Goal: Task Accomplishment & Management: Complete application form

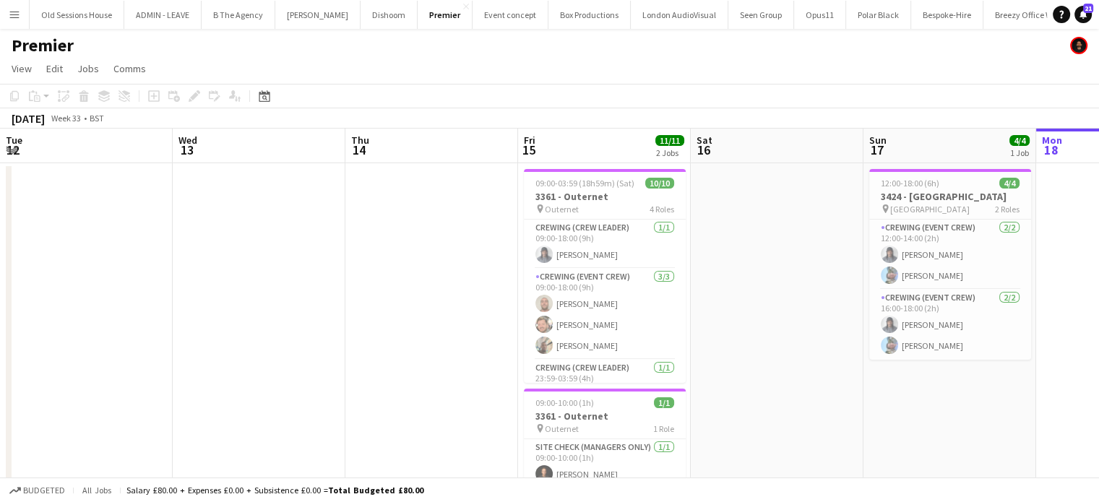
scroll to position [0, 462]
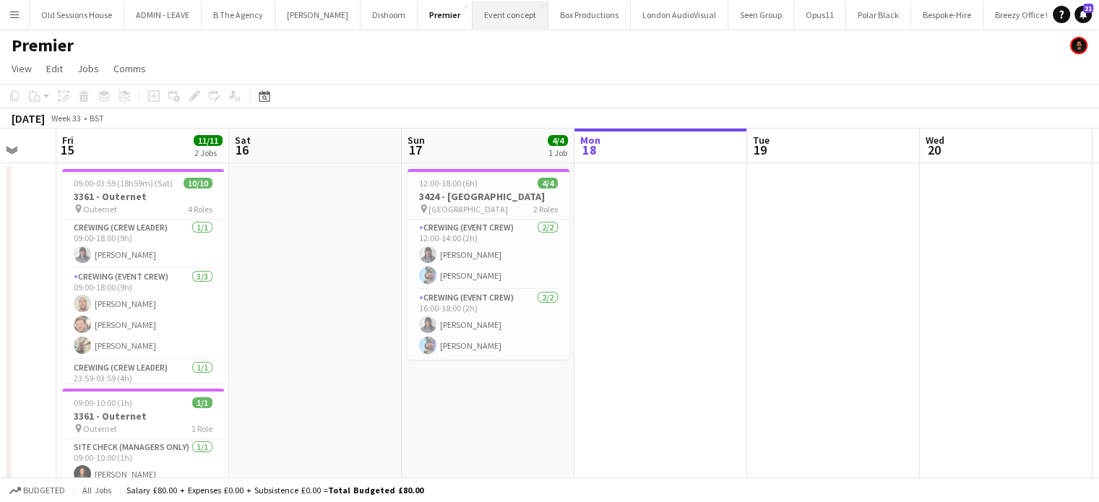
click at [512, 25] on button "Event concept Close" at bounding box center [511, 15] width 76 height 28
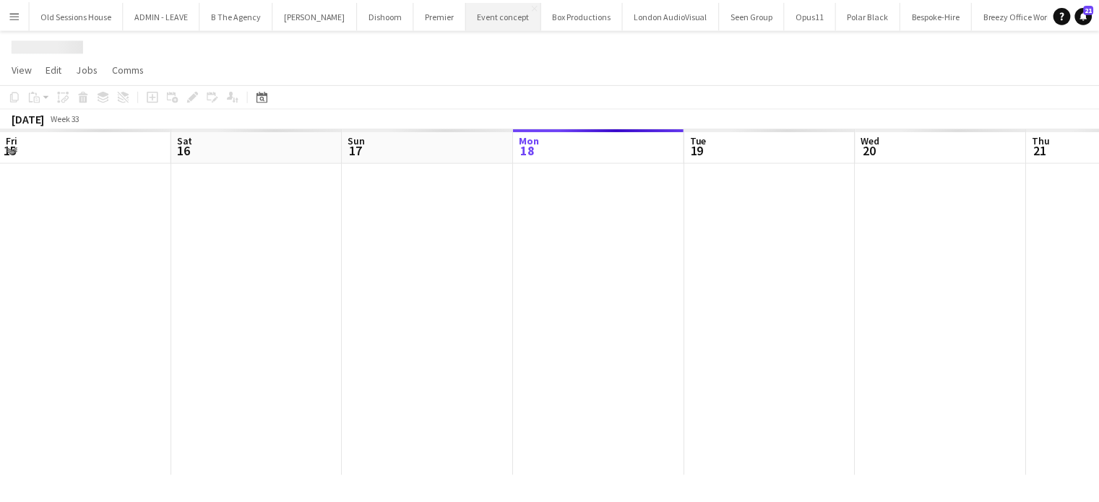
scroll to position [0, 345]
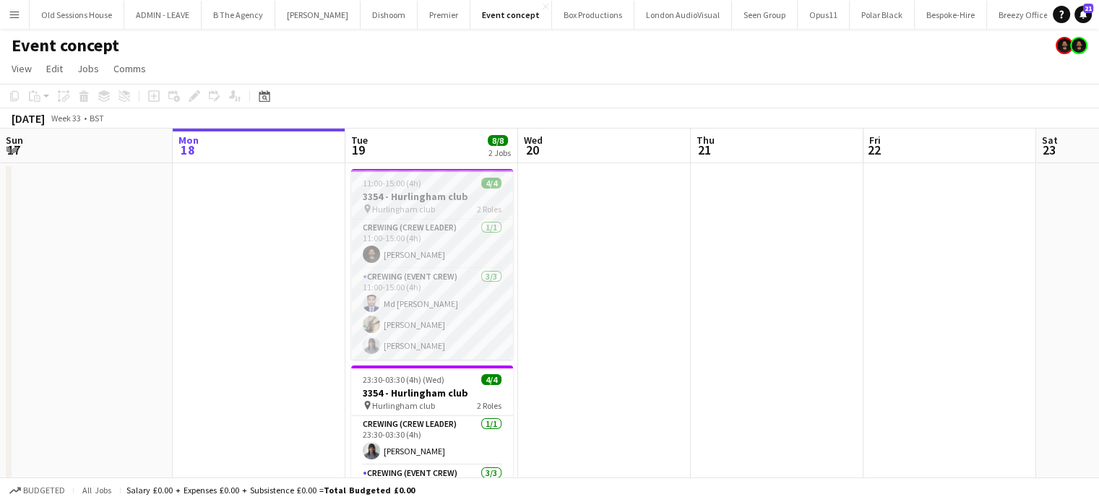
click at [424, 198] on h3 "3354 - Hurlingham club" at bounding box center [432, 196] width 162 height 13
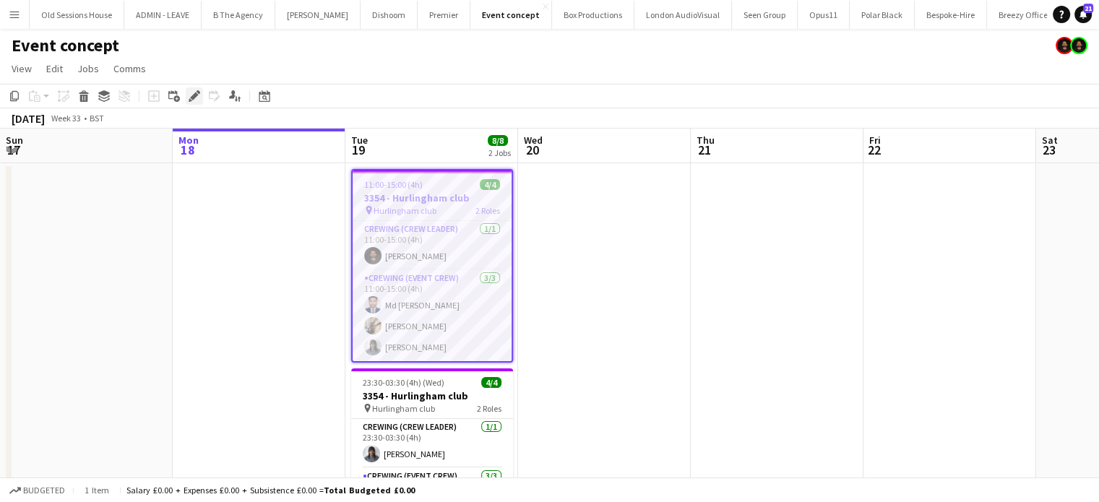
click at [194, 100] on icon "Edit" at bounding box center [195, 96] width 12 height 12
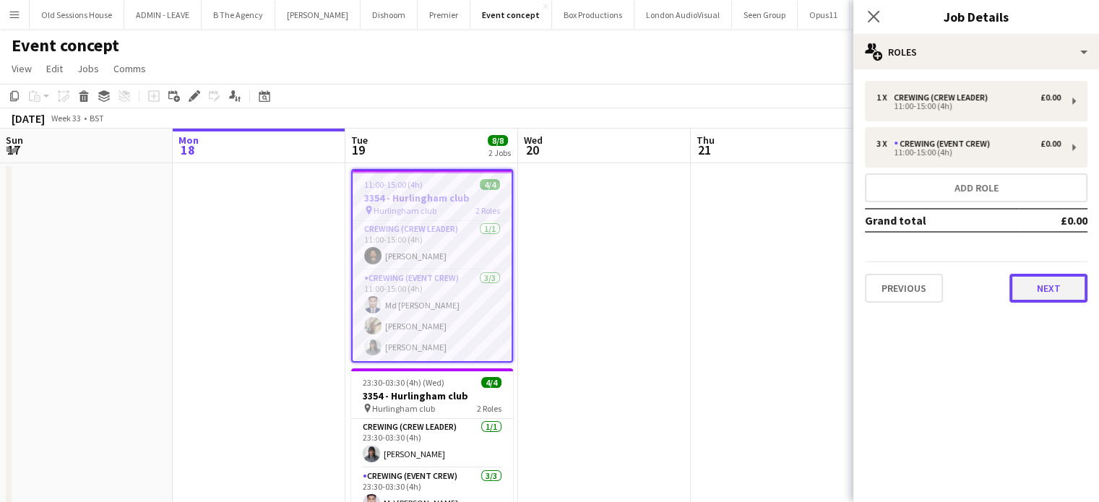
click at [1023, 291] on button "Next" at bounding box center [1049, 288] width 78 height 29
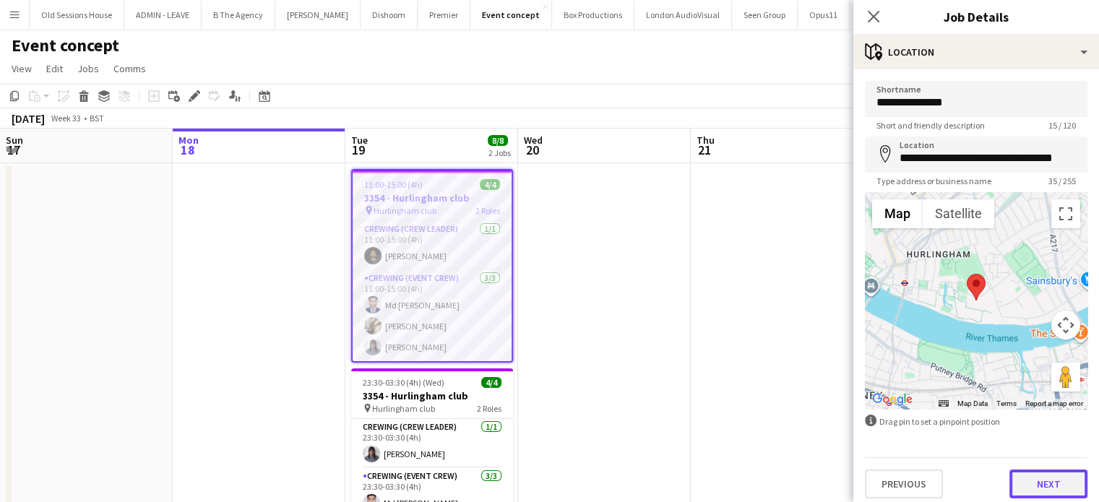
click at [1026, 479] on button "Next" at bounding box center [1049, 484] width 78 height 29
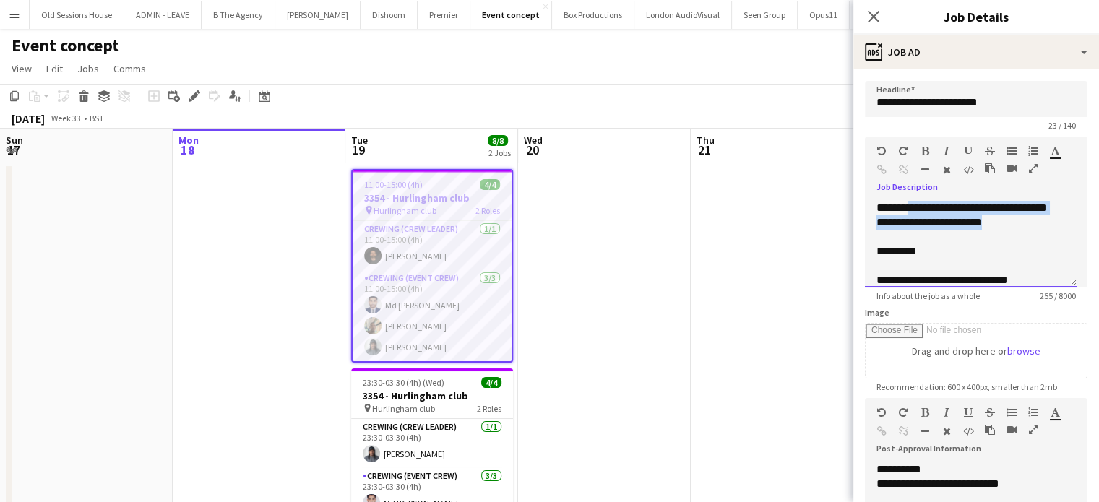
drag, startPoint x: 1038, startPoint y: 220, endPoint x: 911, endPoint y: 210, distance: 127.6
click at [911, 210] on div "**********" at bounding box center [971, 244] width 212 height 87
paste div
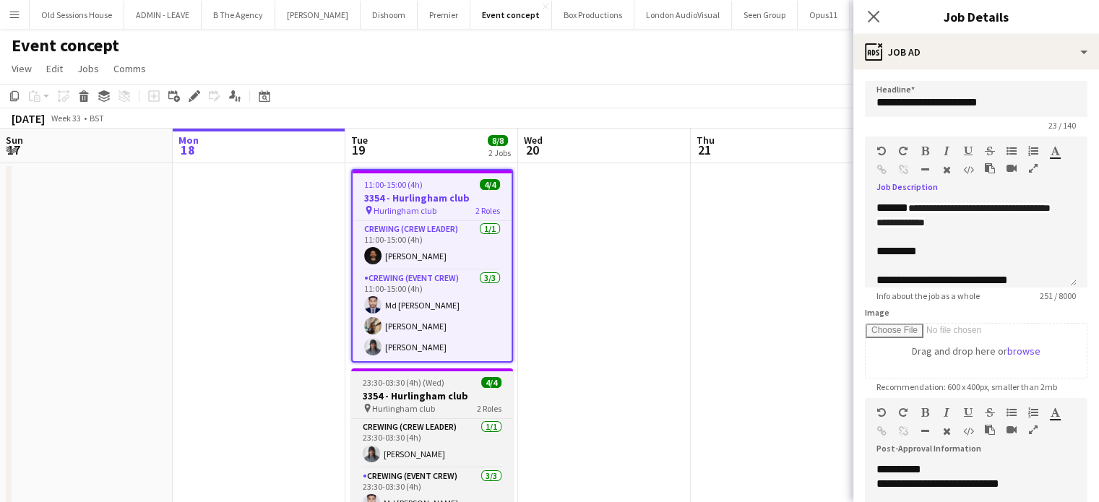
click at [406, 386] on span "23:30-03:30 (4h) (Wed)" at bounding box center [404, 382] width 82 height 11
type input "**********"
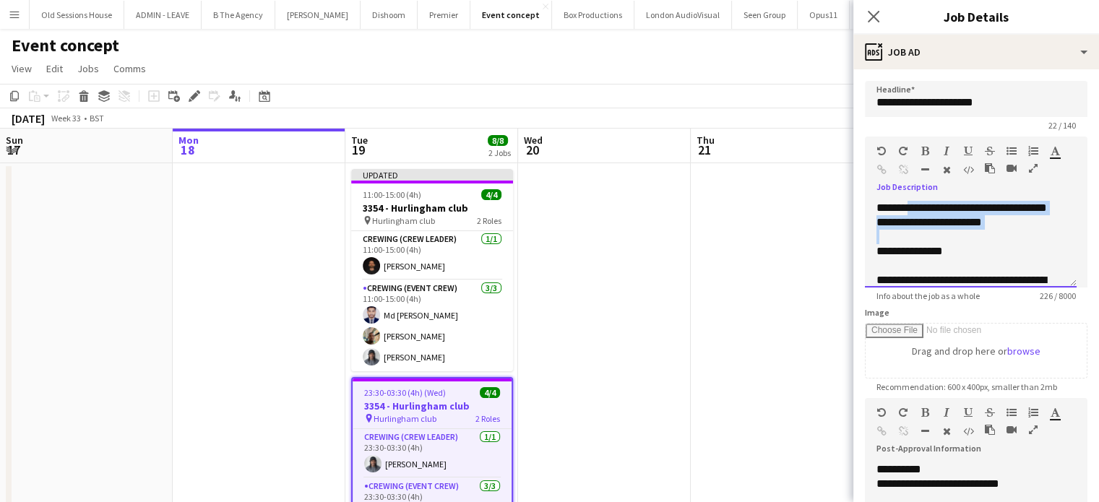
drag, startPoint x: 1041, startPoint y: 231, endPoint x: 913, endPoint y: 205, distance: 130.7
click at [913, 205] on div "**********" at bounding box center [971, 244] width 212 height 87
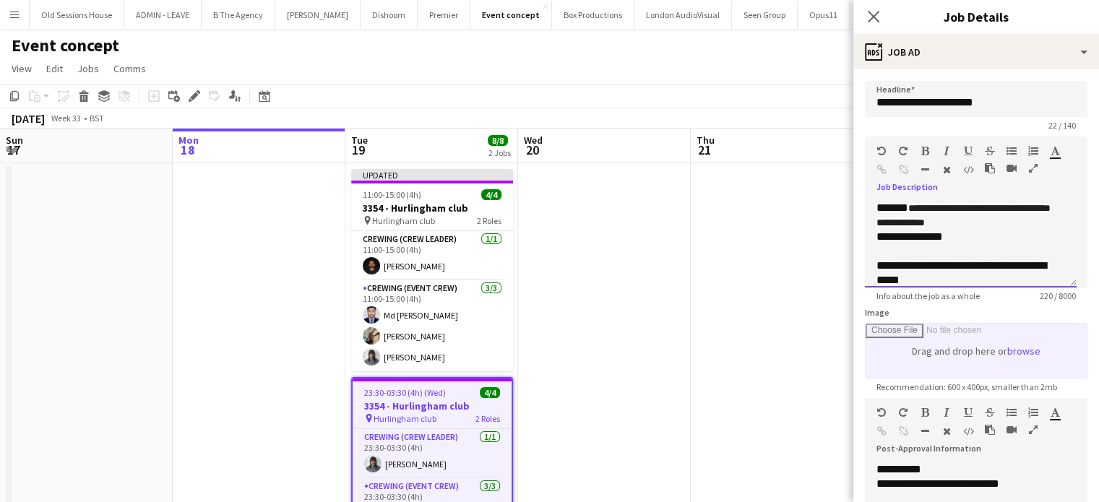
scroll to position [210, 0]
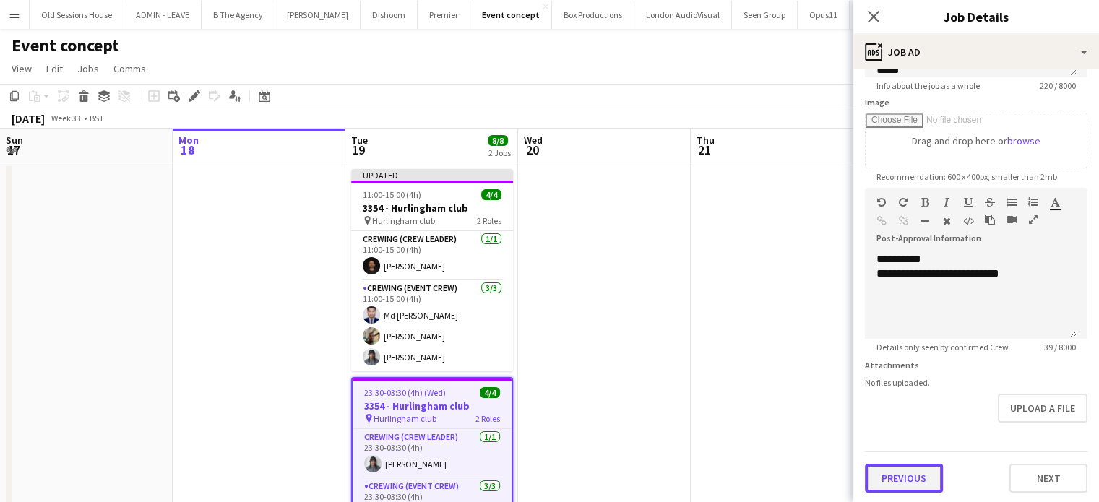
click at [895, 473] on button "Previous" at bounding box center [904, 478] width 78 height 29
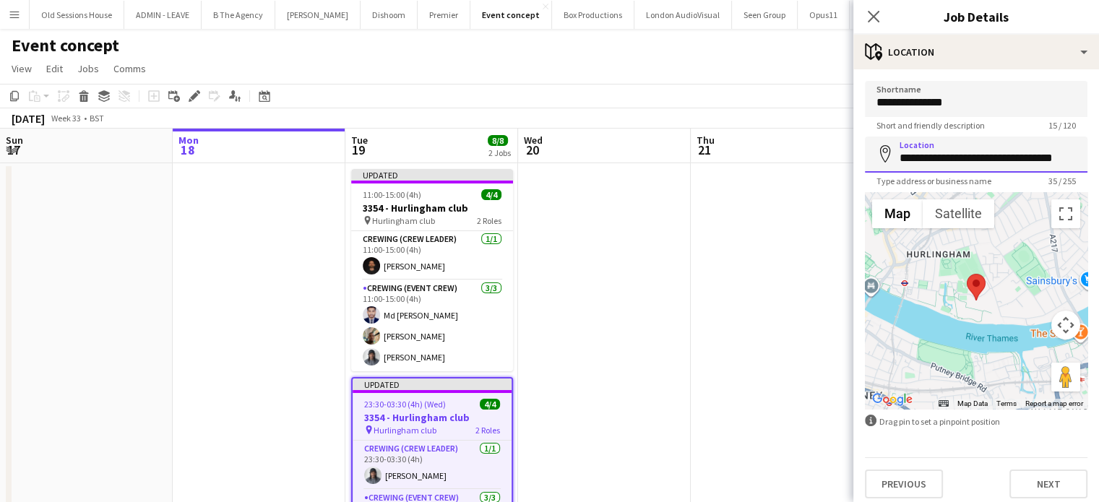
scroll to position [0, 22]
drag, startPoint x: 1052, startPoint y: 165, endPoint x: 1109, endPoint y: 165, distance: 57.1
click at [1098, 165] on html "Menu Boards Boards Boards All jobs Status Workforce Workforce My Workforce Recr…" at bounding box center [549, 319] width 1099 height 638
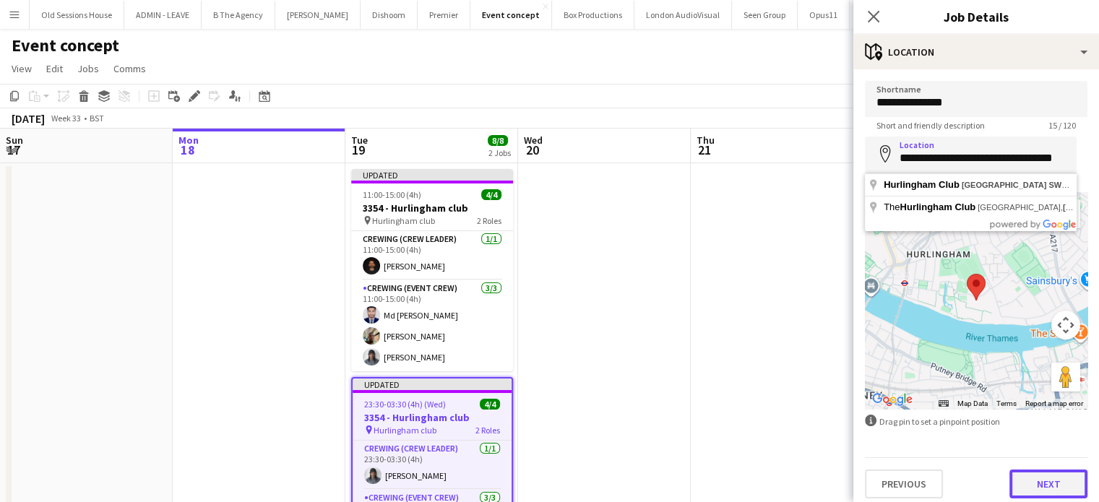
scroll to position [0, 0]
click at [1032, 489] on button "Next" at bounding box center [1049, 484] width 78 height 29
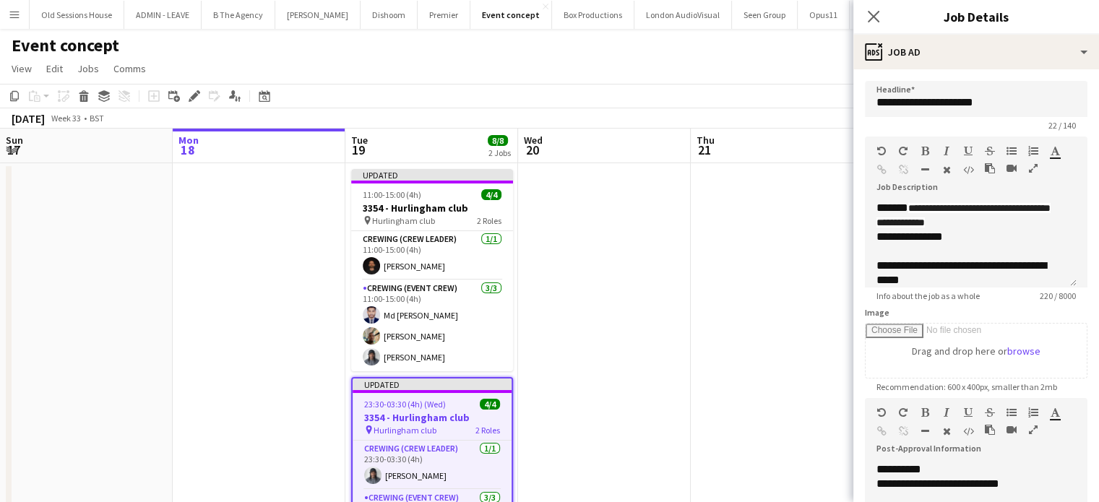
click at [601, 279] on app-date-cell at bounding box center [604, 388] width 173 height 450
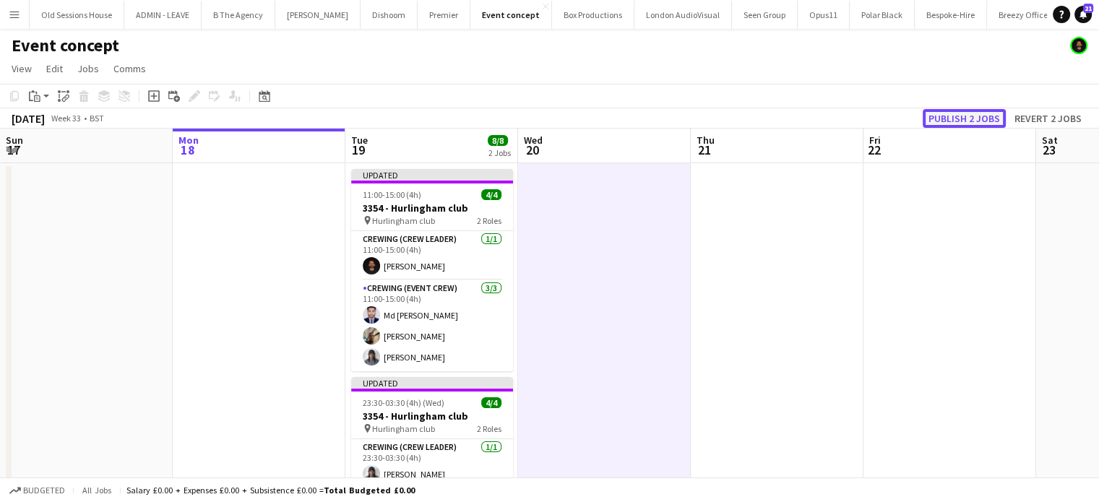
click at [960, 123] on button "Publish 2 jobs" at bounding box center [964, 118] width 83 height 19
